Goal: Task Accomplishment & Management: Manage account settings

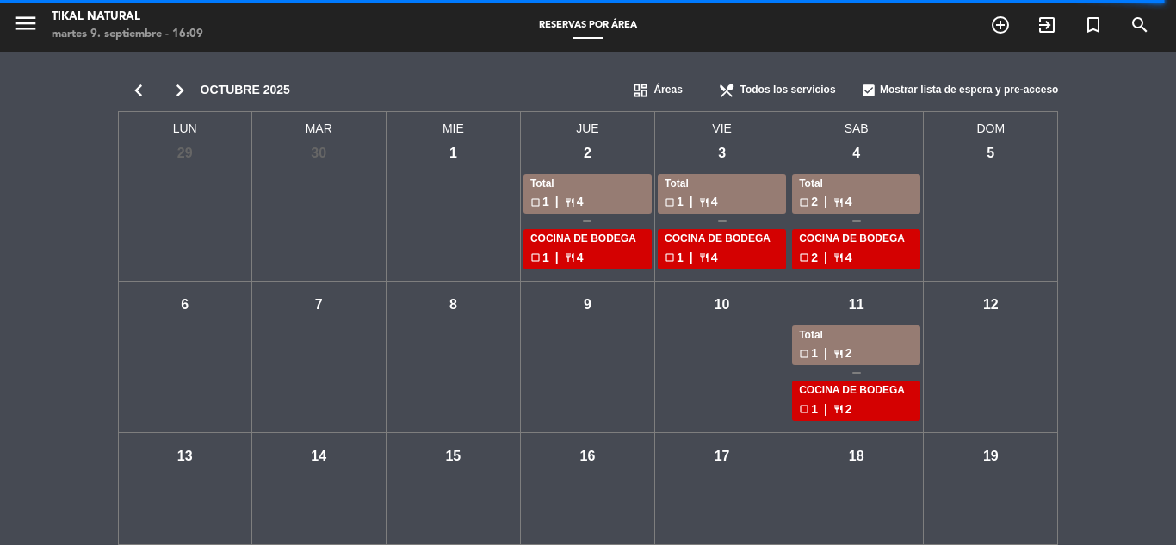
click at [140, 96] on icon "chevron_left" at bounding box center [138, 90] width 41 height 24
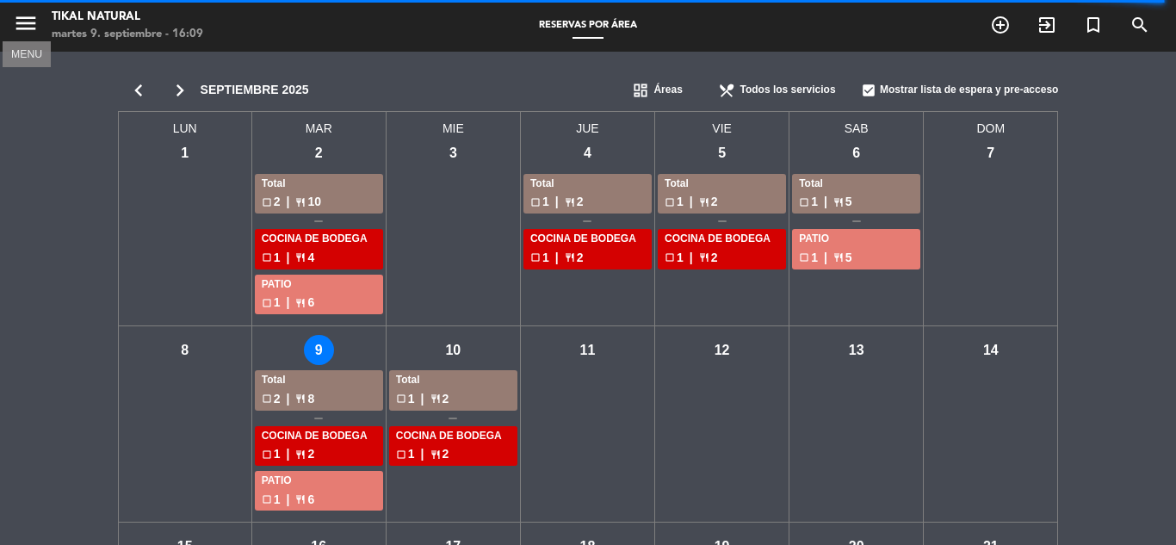
click at [25, 29] on icon "menu" at bounding box center [26, 23] width 26 height 26
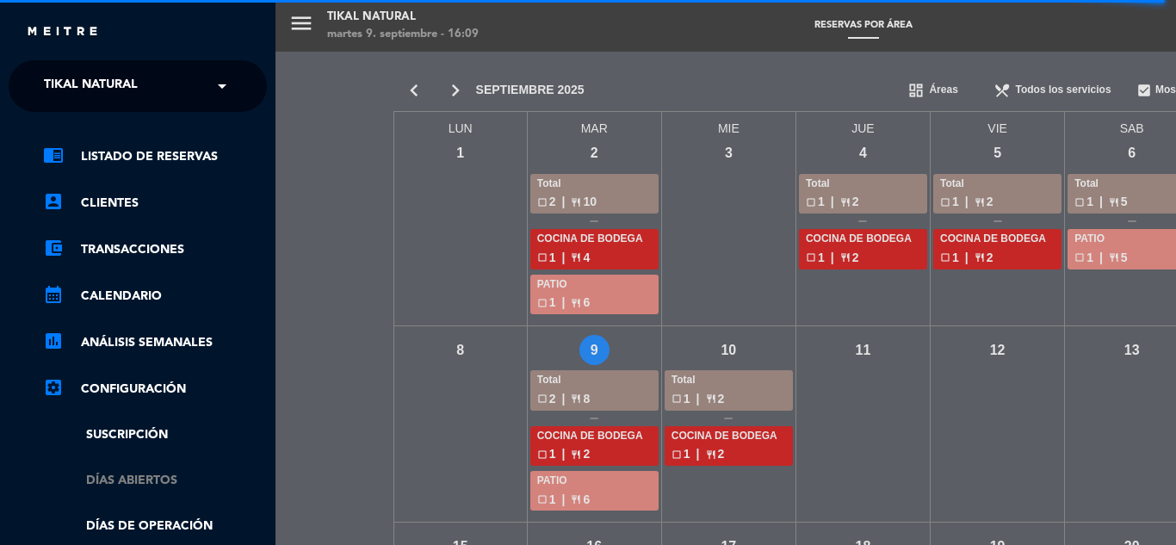
click at [142, 480] on link "Días abiertos" at bounding box center [155, 481] width 224 height 20
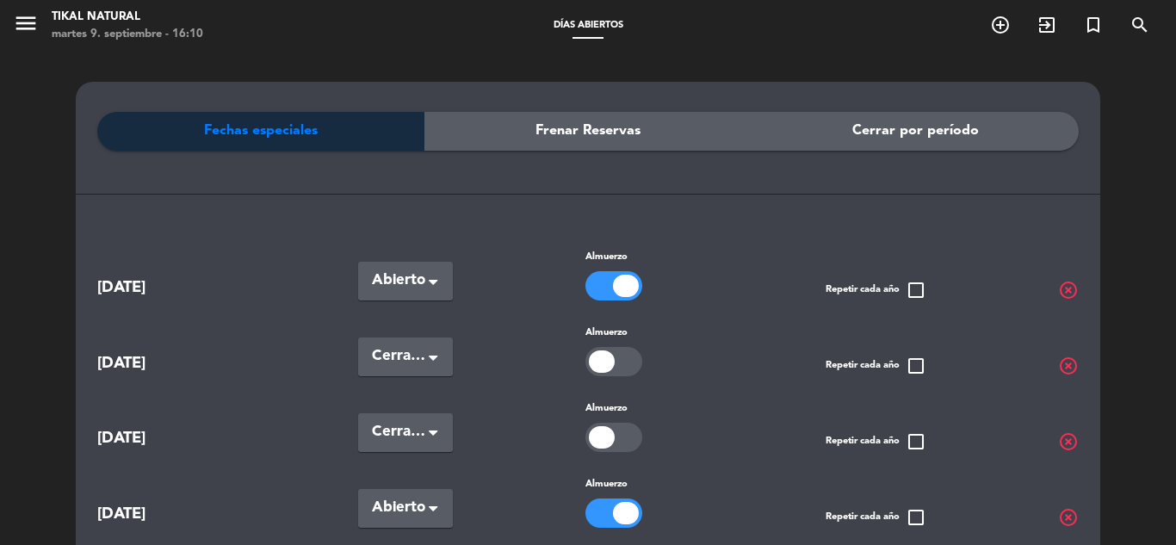
scroll to position [258, 0]
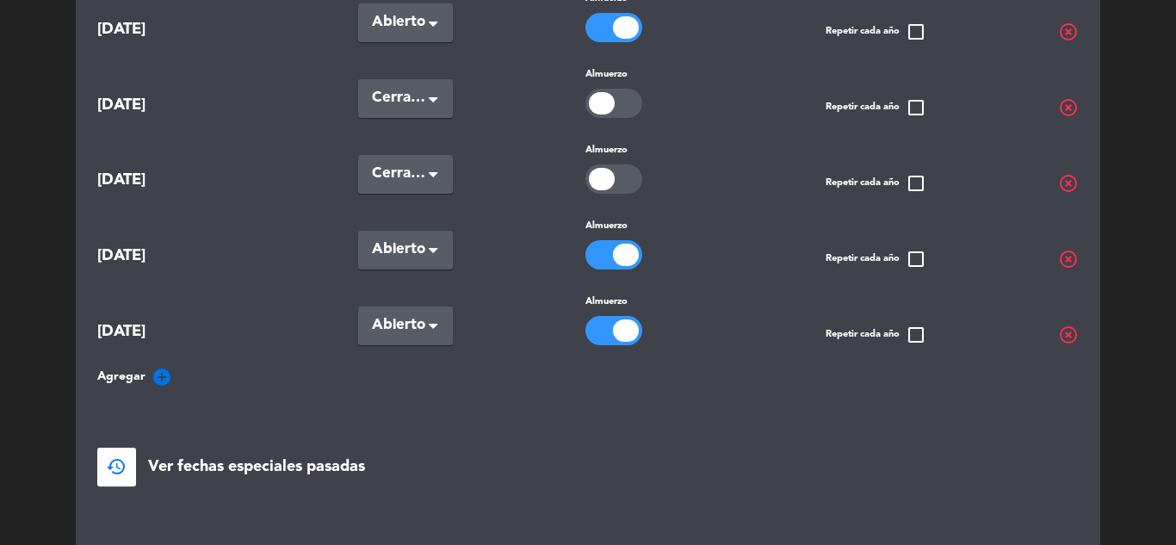
click at [163, 371] on icon "add_circle" at bounding box center [162, 377] width 21 height 21
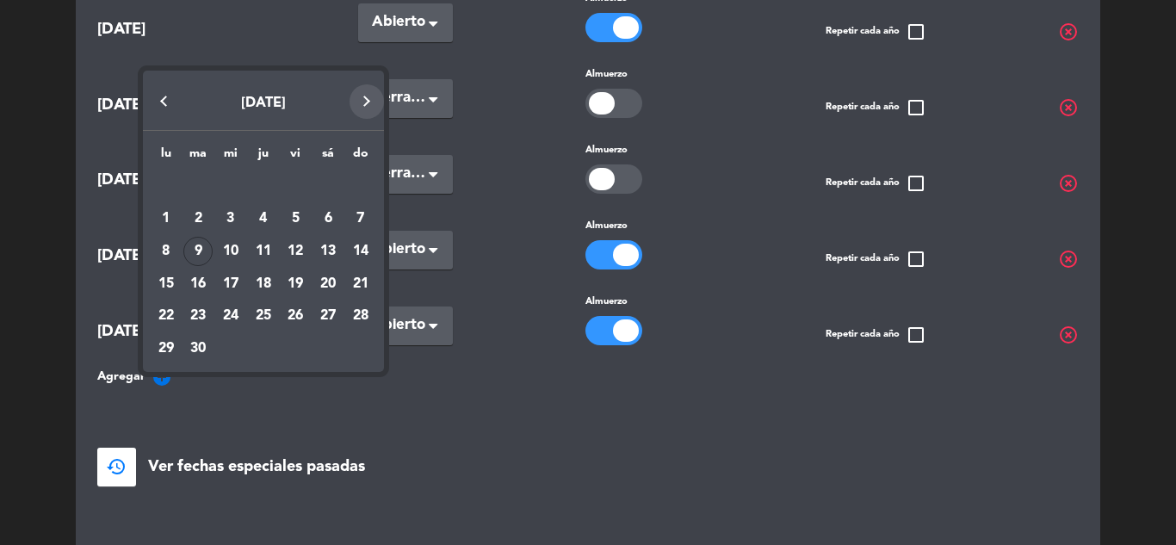
click at [371, 92] on button "Next month" at bounding box center [367, 101] width 34 height 34
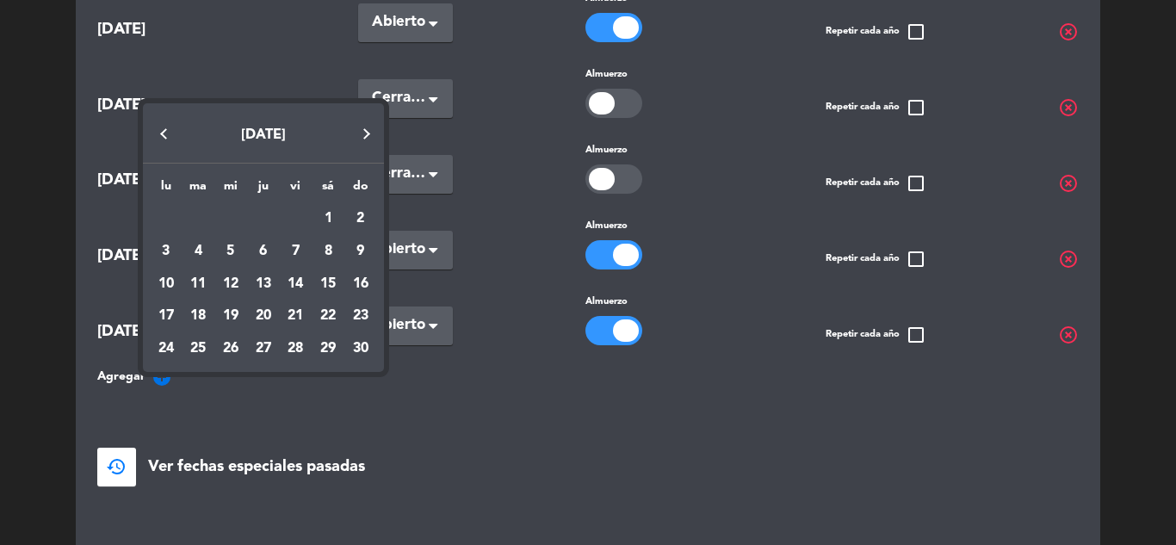
click at [361, 141] on button "Next month" at bounding box center [367, 133] width 34 height 34
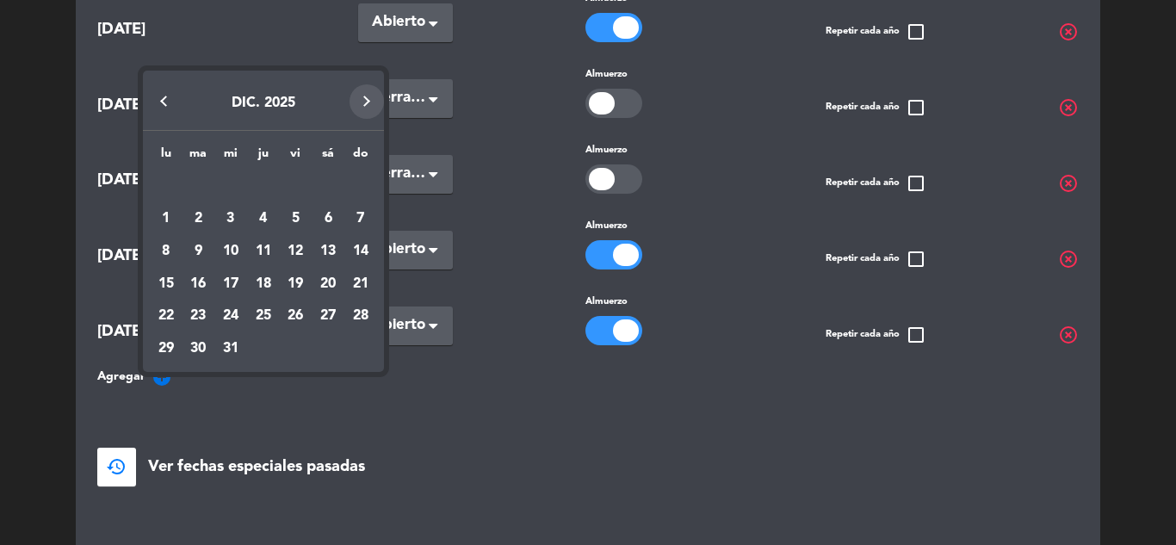
click at [367, 101] on button "Next month" at bounding box center [367, 101] width 34 height 34
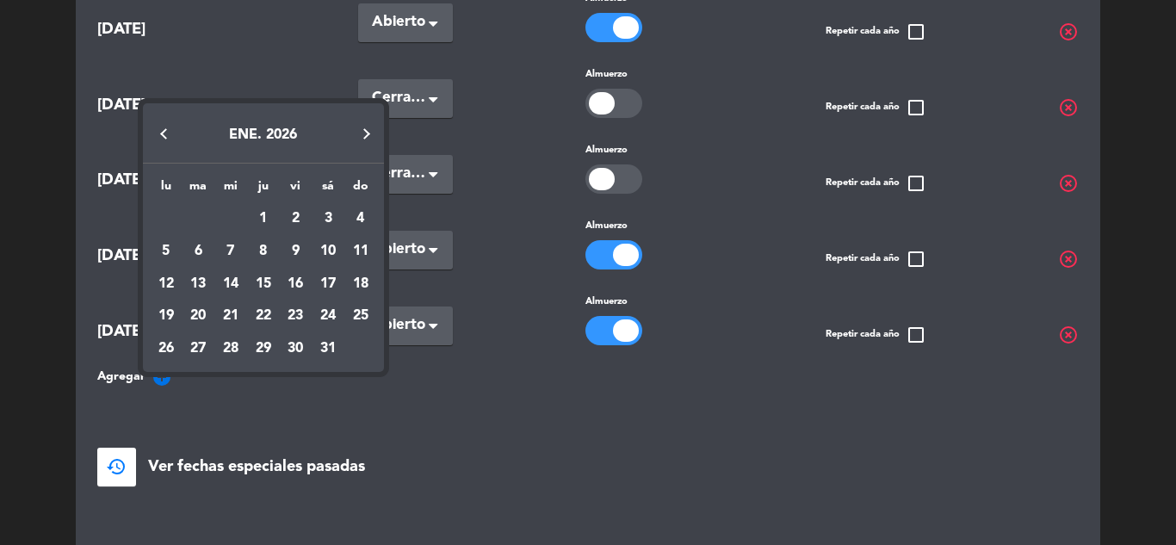
click at [163, 134] on button "Previous month" at bounding box center [163, 133] width 34 height 34
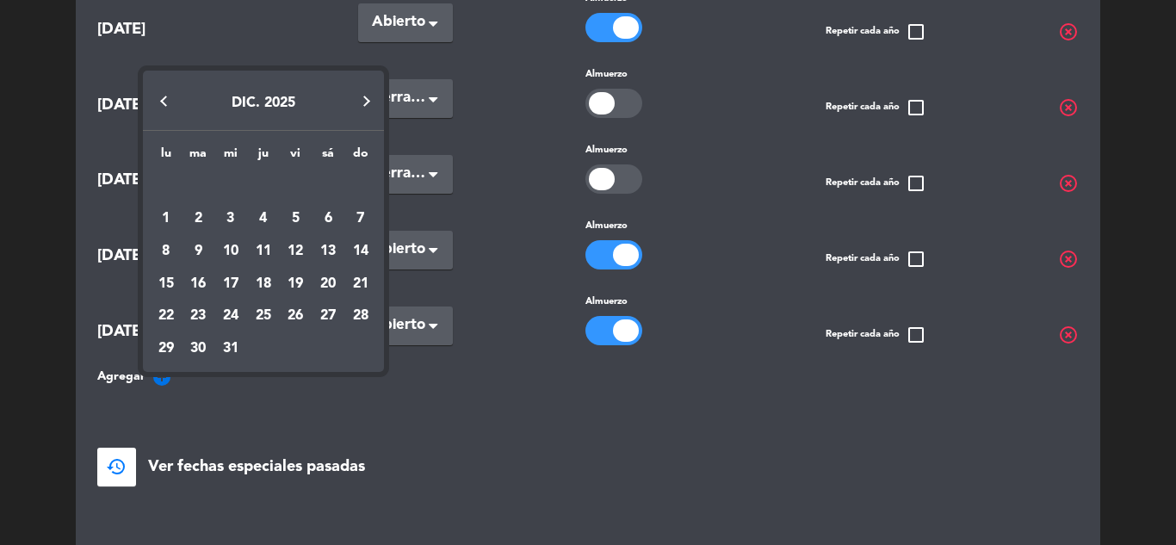
click at [363, 99] on button "Next month" at bounding box center [367, 101] width 34 height 34
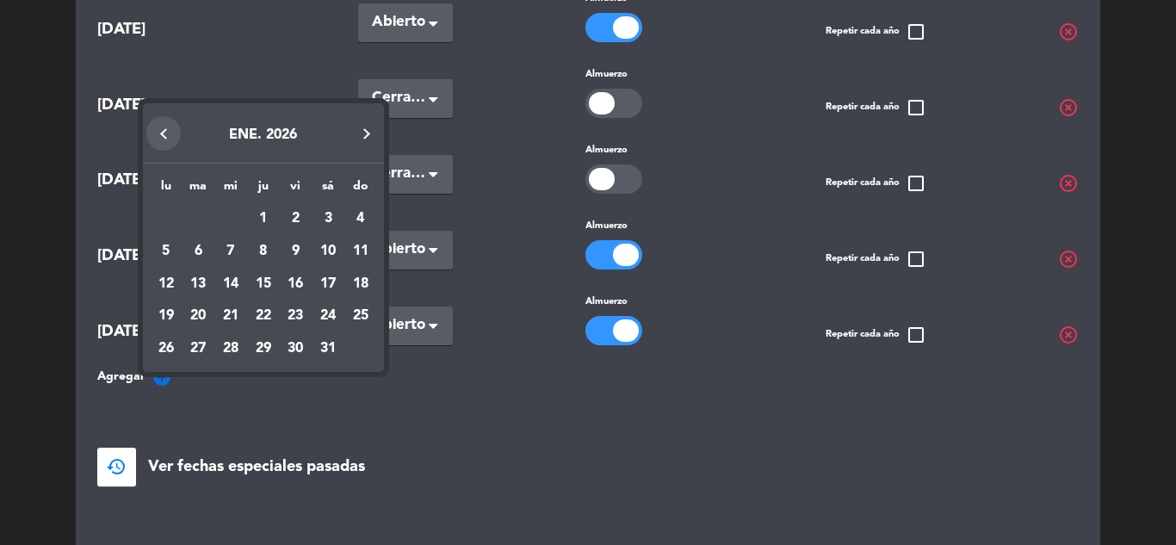
click at [166, 134] on button "Previous month" at bounding box center [163, 133] width 34 height 34
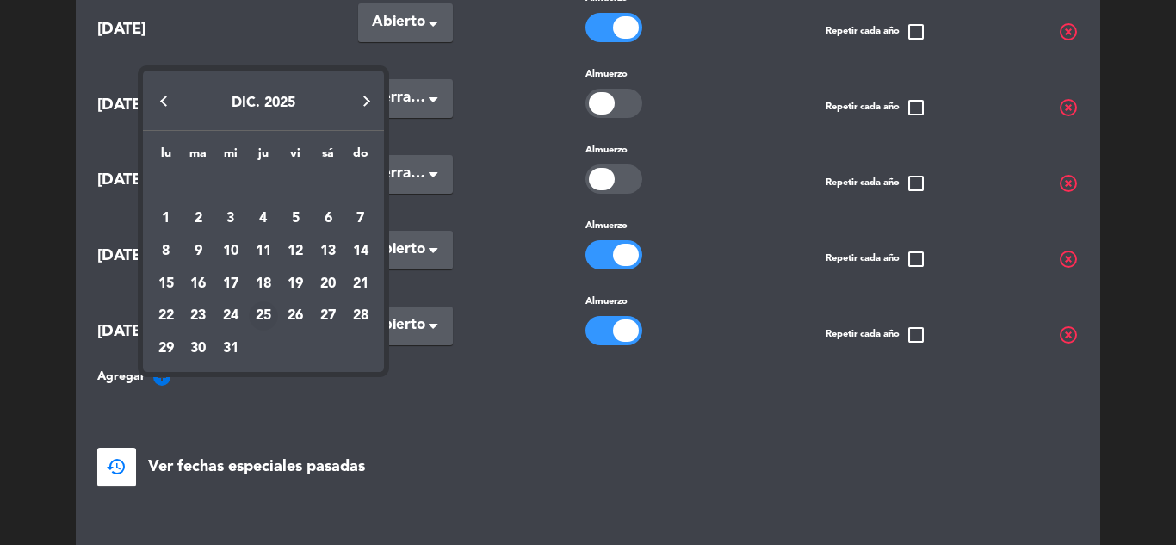
click at [259, 314] on div "25" at bounding box center [263, 315] width 29 height 29
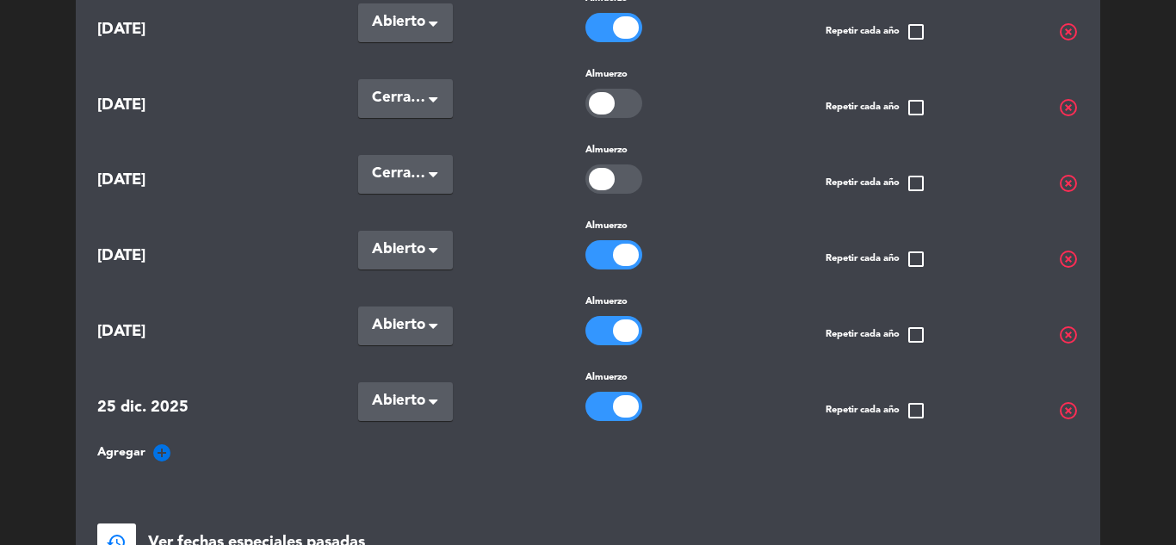
click at [394, 397] on span "Abierto" at bounding box center [398, 401] width 53 height 24
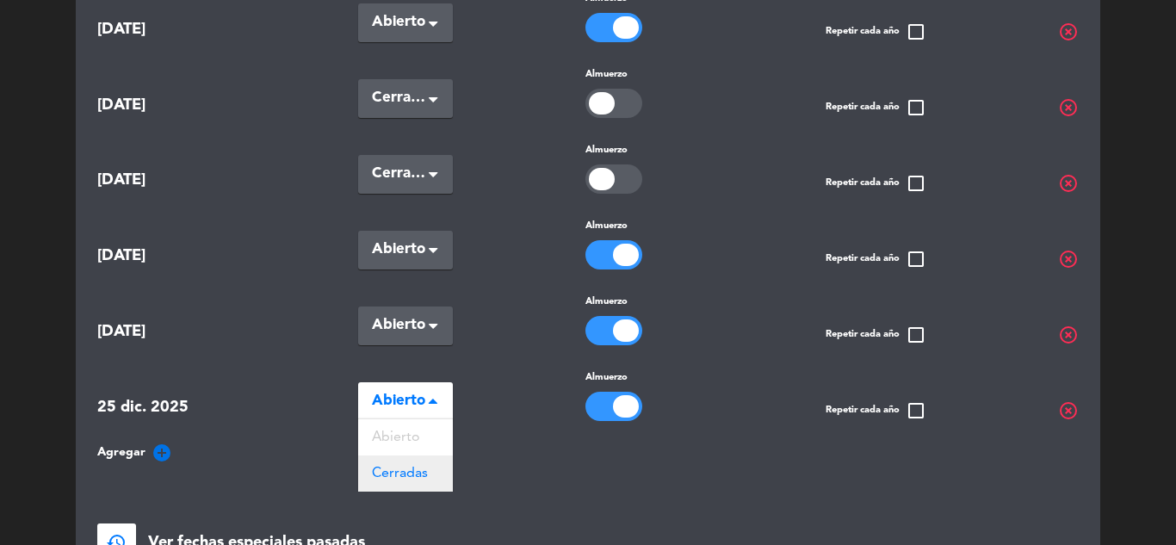
click at [394, 471] on span "Cerradas" at bounding box center [400, 474] width 56 height 14
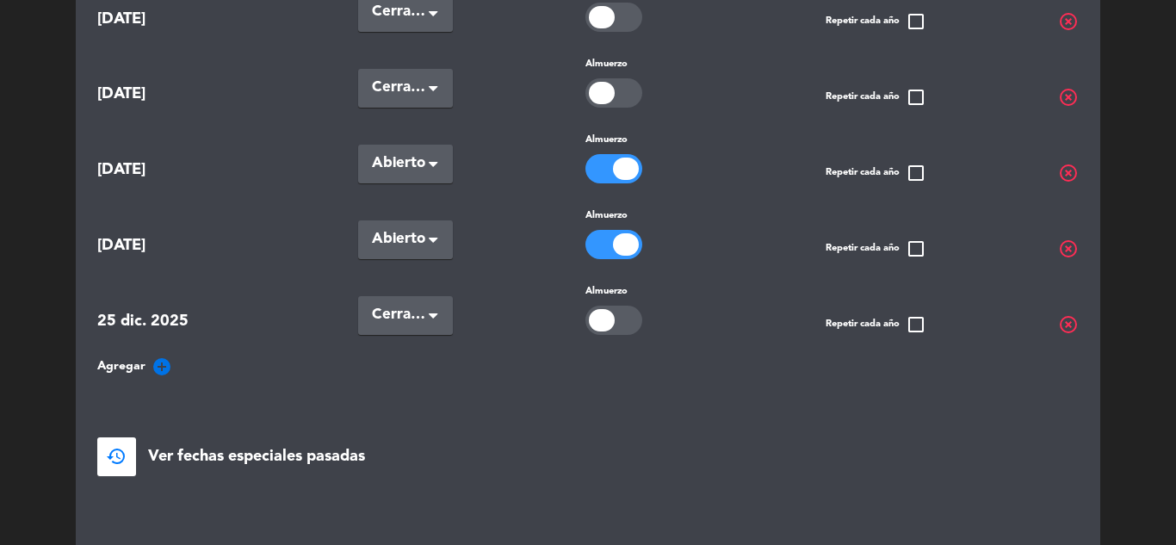
scroll to position [431, 0]
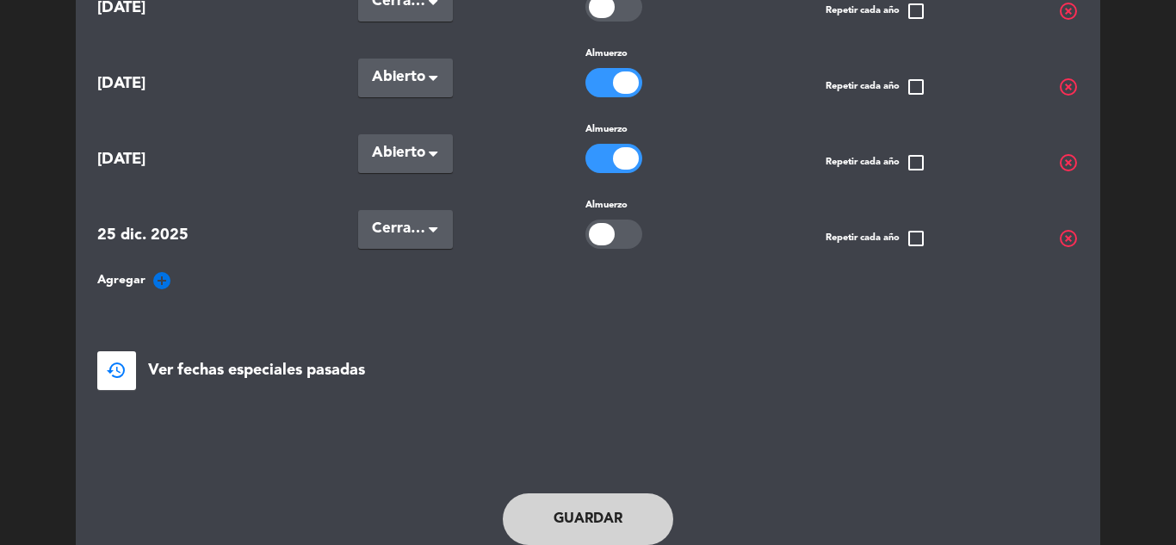
click at [555, 506] on button "Guardar" at bounding box center [588, 519] width 171 height 52
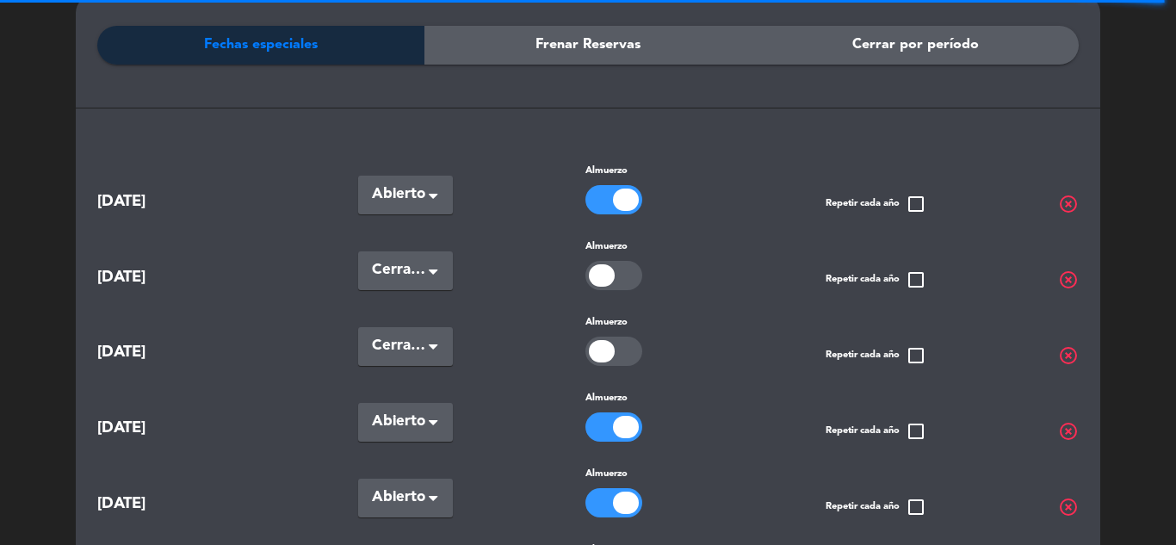
scroll to position [344, 0]
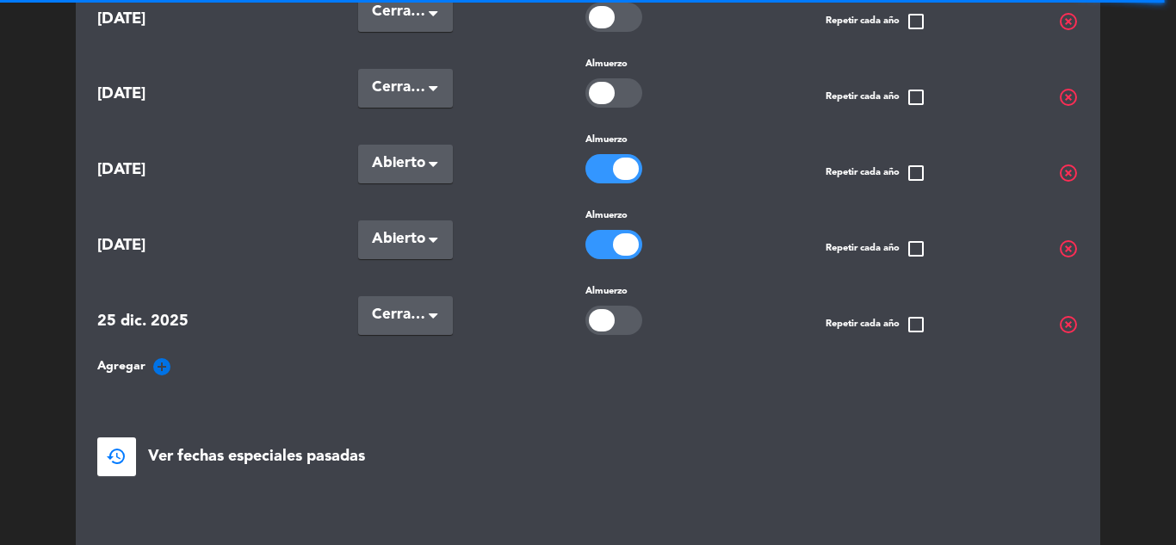
click at [165, 360] on icon "add_circle" at bounding box center [162, 367] width 21 height 21
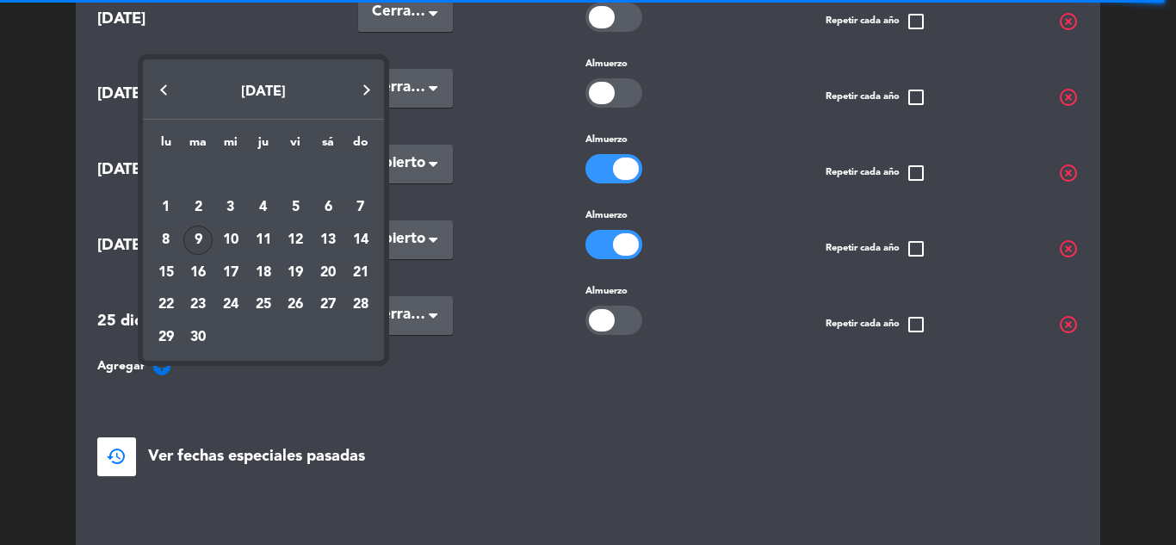
click at [367, 85] on button "Next month" at bounding box center [367, 90] width 34 height 34
click at [367, 85] on div "[DATE] lu ma [PERSON_NAME] vi sá do [DATE] 2 3 4 5 6 7 8 9 10 11 12 13 14 15 16…" at bounding box center [263, 205] width 241 height 309
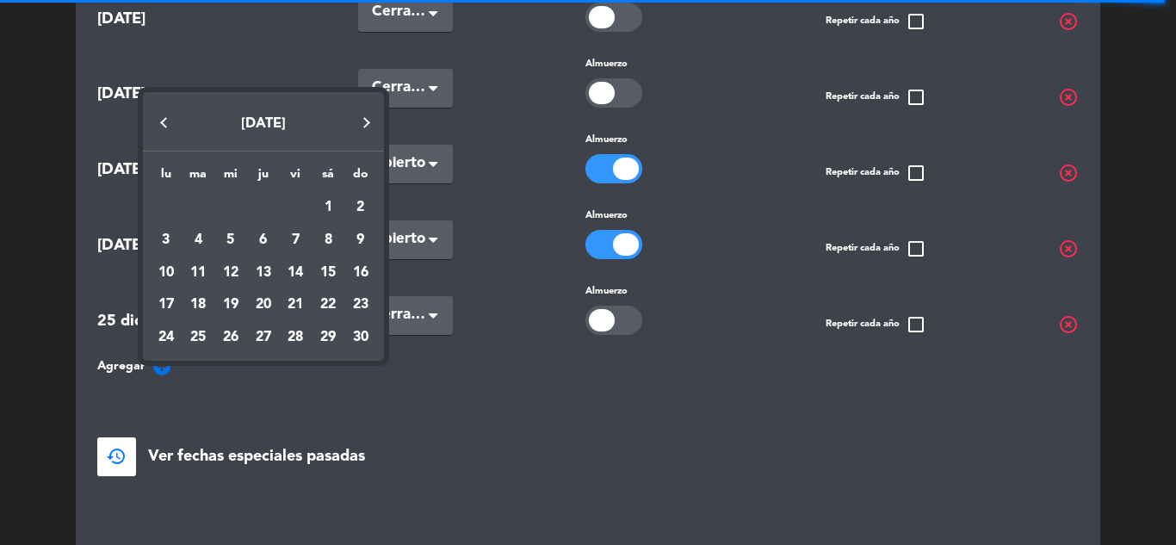
click at [352, 124] on button "Next month" at bounding box center [367, 122] width 34 height 34
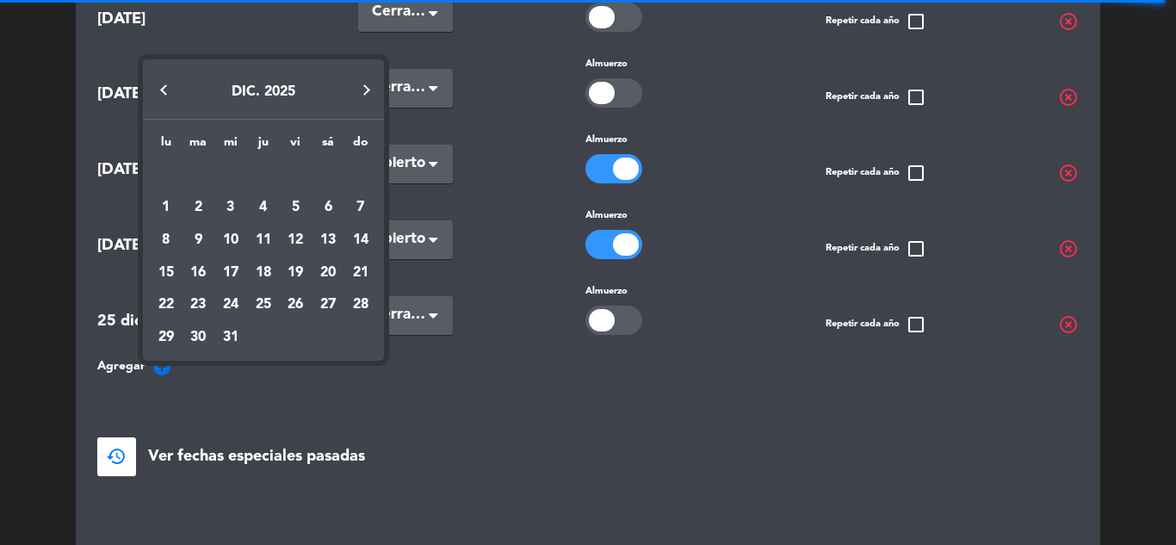
click at [352, 93] on button "Next month" at bounding box center [367, 90] width 34 height 34
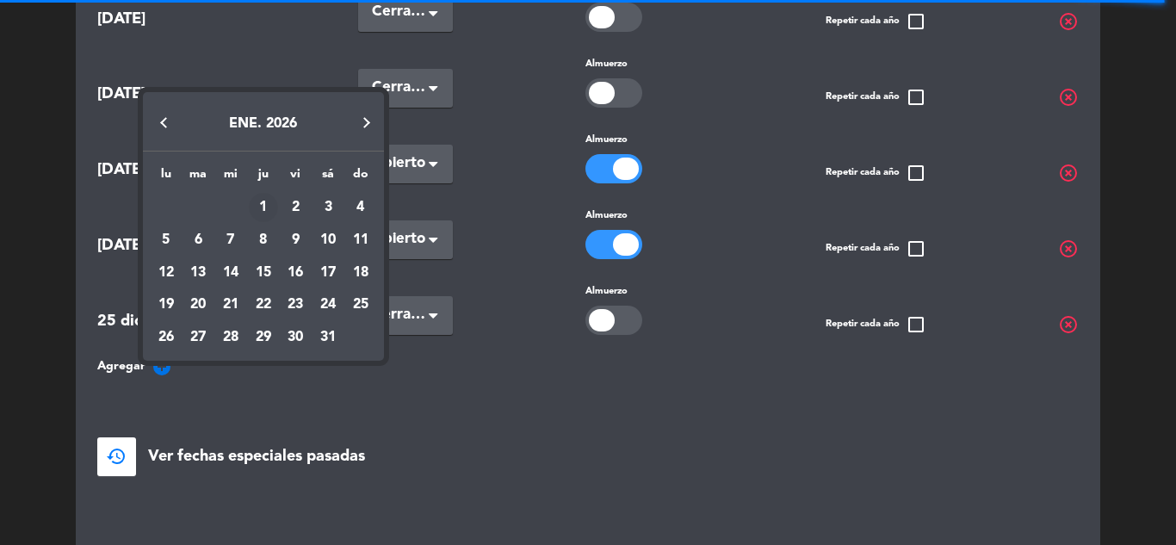
click at [264, 198] on div "1" at bounding box center [263, 207] width 29 height 29
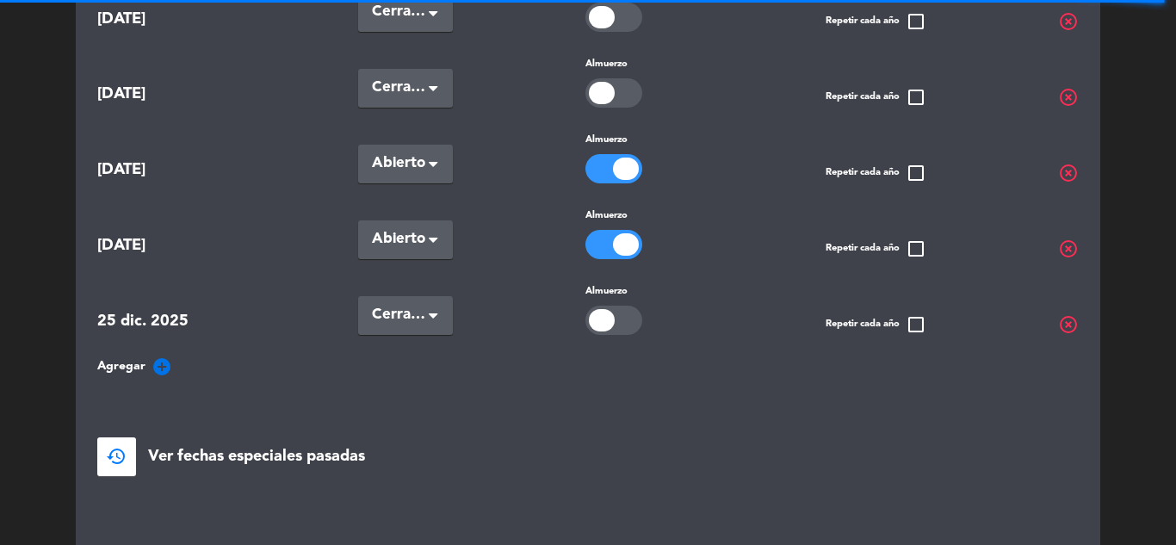
scroll to position [419, 0]
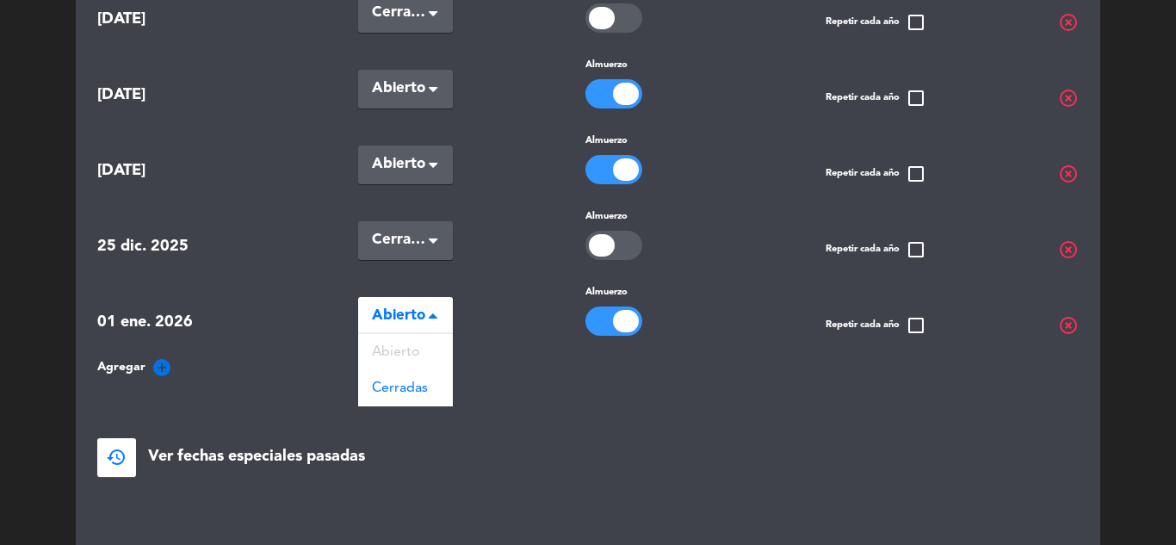
click at [412, 307] on span "Abierto" at bounding box center [398, 316] width 53 height 24
click at [400, 382] on span "Cerradas" at bounding box center [400, 389] width 56 height 14
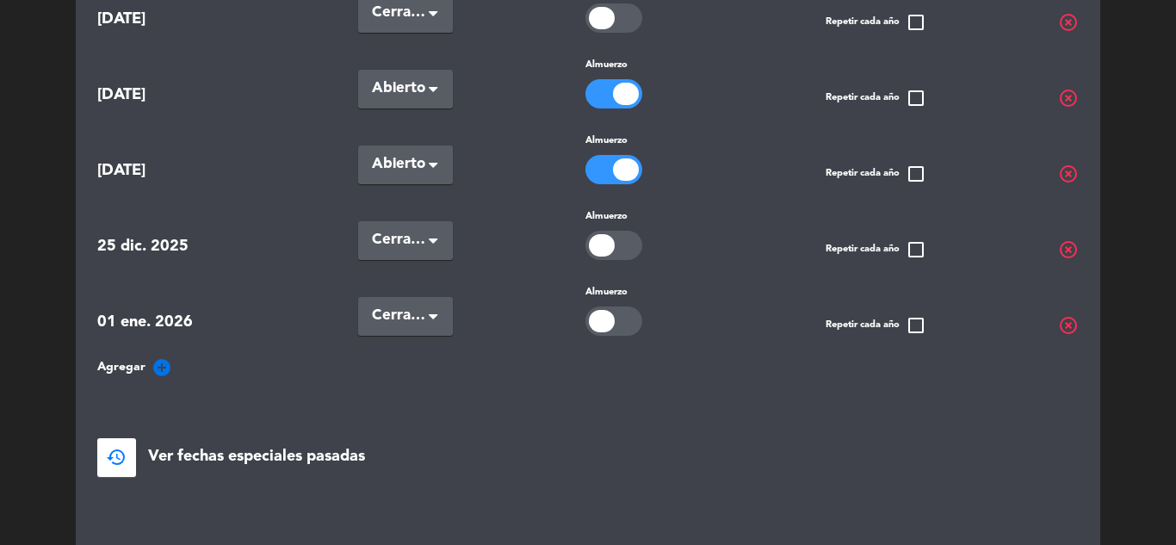
scroll to position [565, 0]
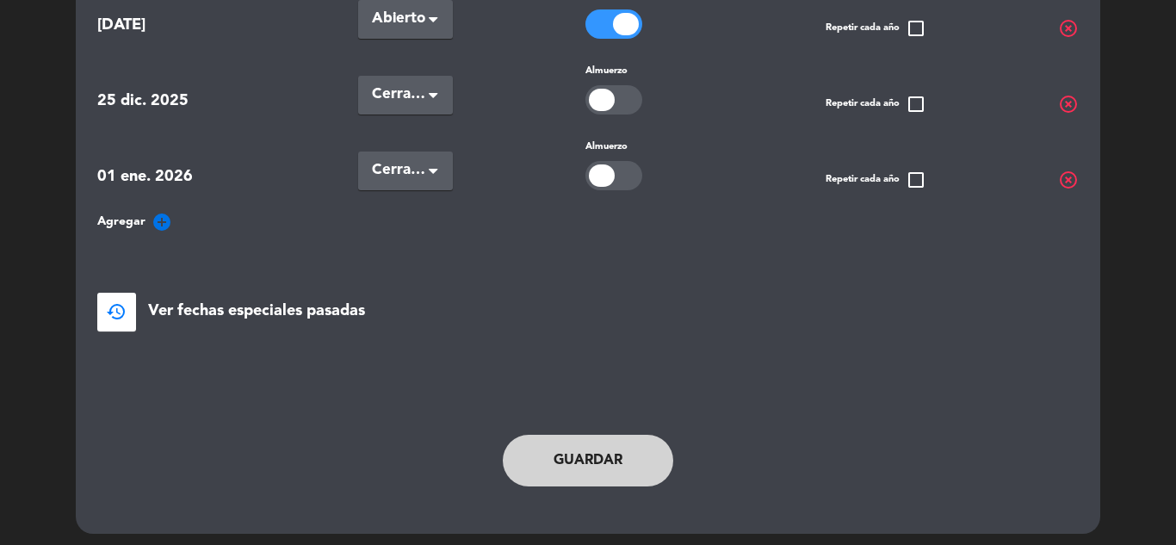
click at [583, 444] on button "Guardar" at bounding box center [588, 461] width 171 height 52
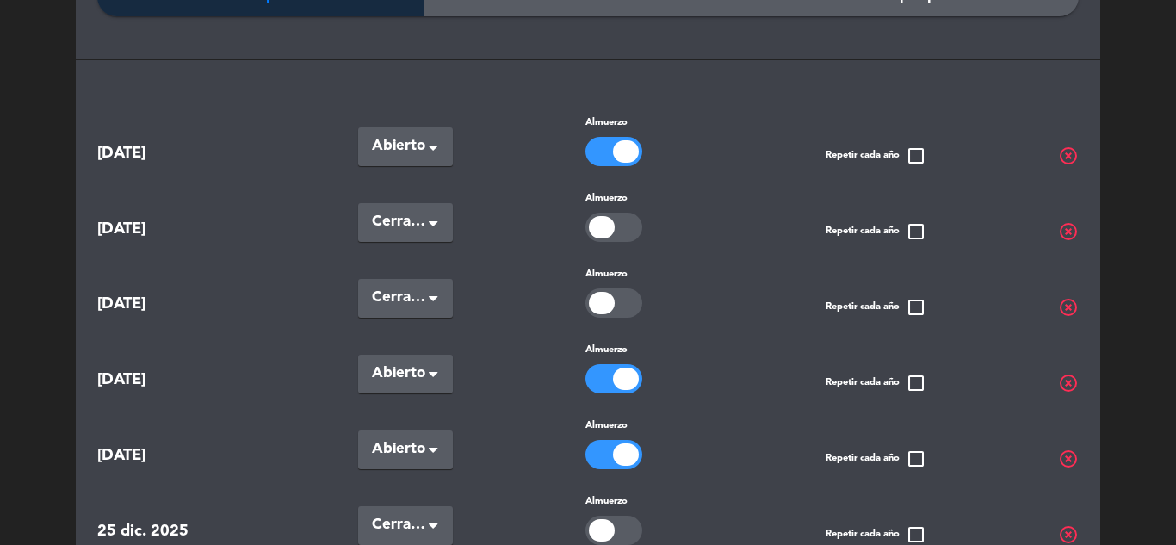
scroll to position [0, 0]
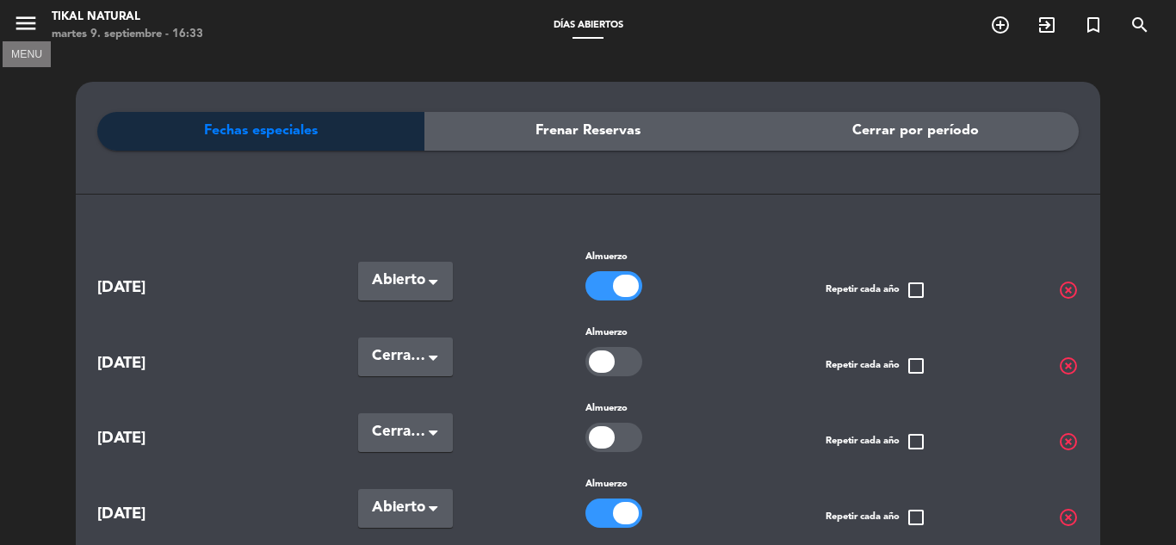
click at [33, 24] on icon "menu" at bounding box center [26, 23] width 26 height 26
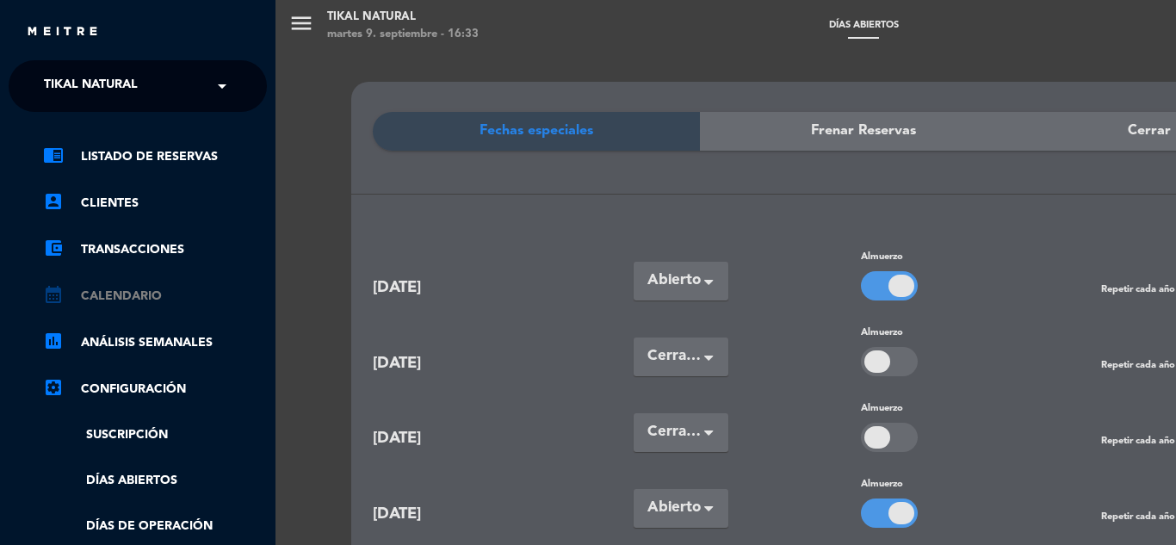
click at [127, 297] on link "calendar_month Calendario" at bounding box center [155, 296] width 224 height 21
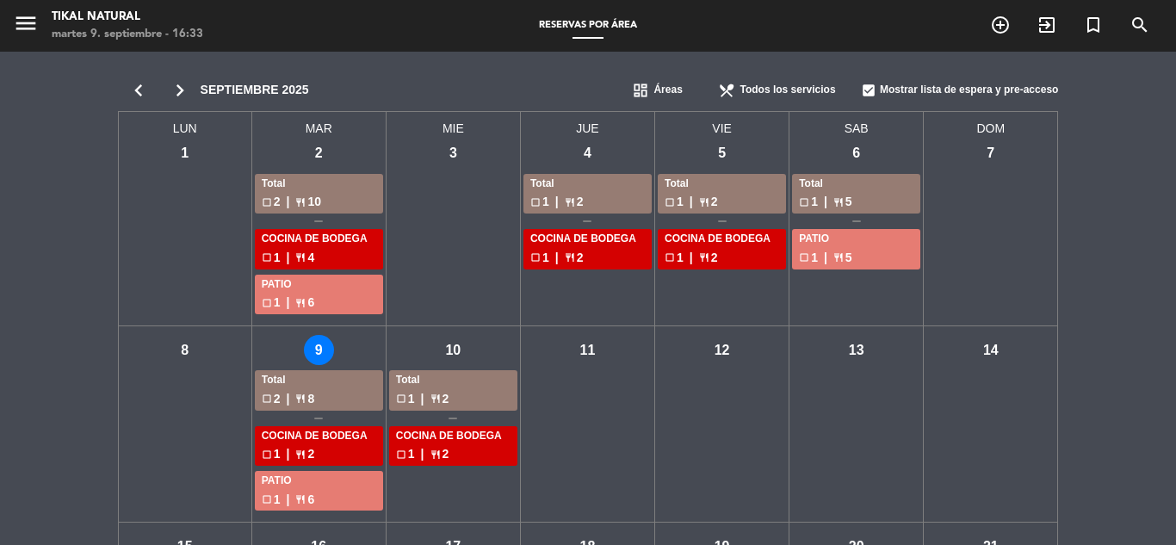
click at [315, 385] on div "Total" at bounding box center [319, 380] width 115 height 17
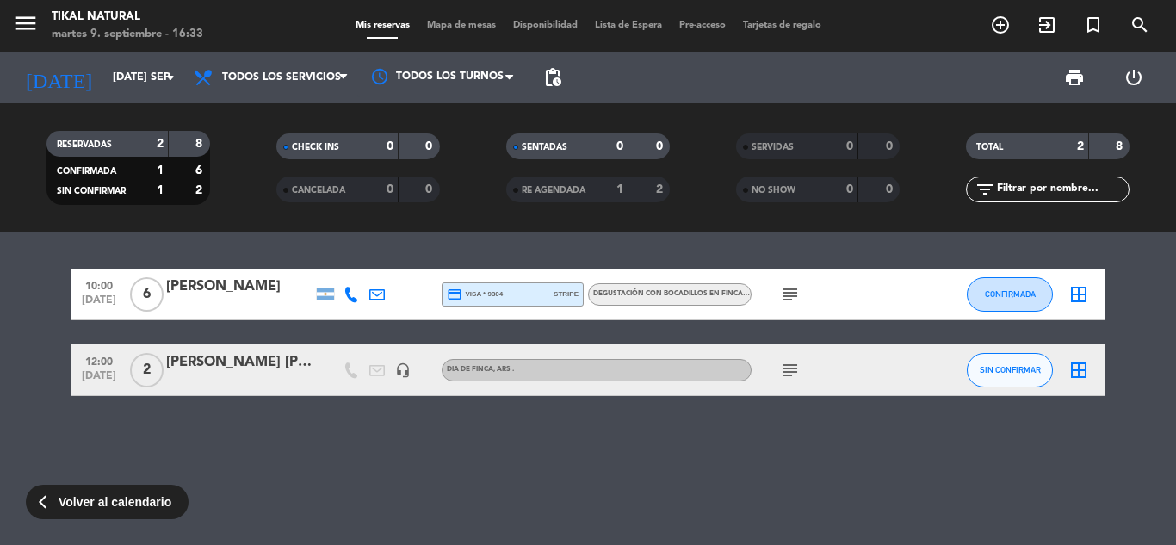
click at [784, 292] on icon "subject" at bounding box center [790, 294] width 21 height 21
